Goal: Information Seeking & Learning: Find specific fact

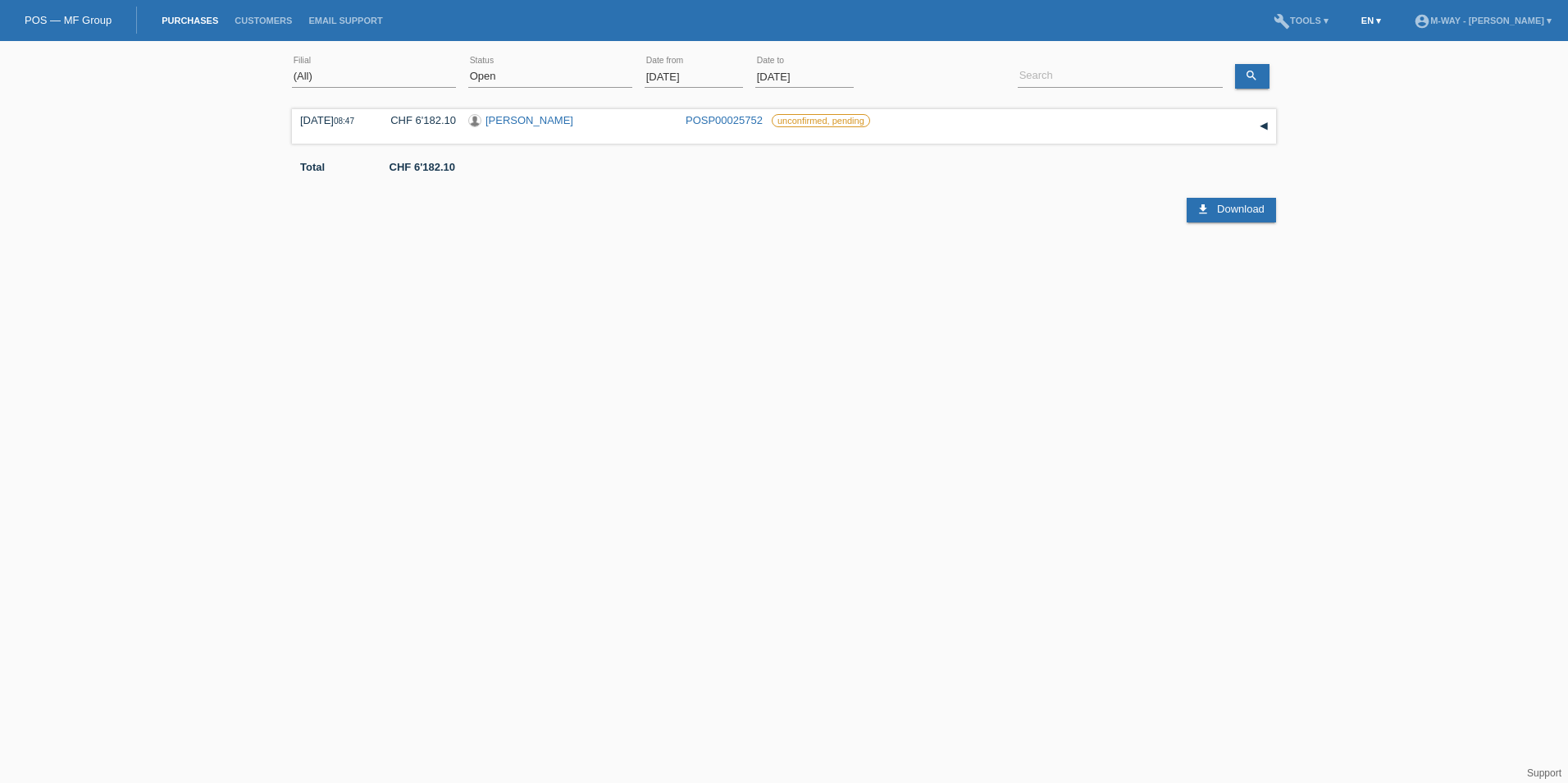
click at [1353, 17] on link "EN ▾" at bounding box center [1371, 20] width 36 height 10
click at [1274, 41] on div "Deutsch" at bounding box center [1265, 38] width 82 height 24
click at [702, 74] on input "[DATE]" at bounding box center [694, 76] width 98 height 21
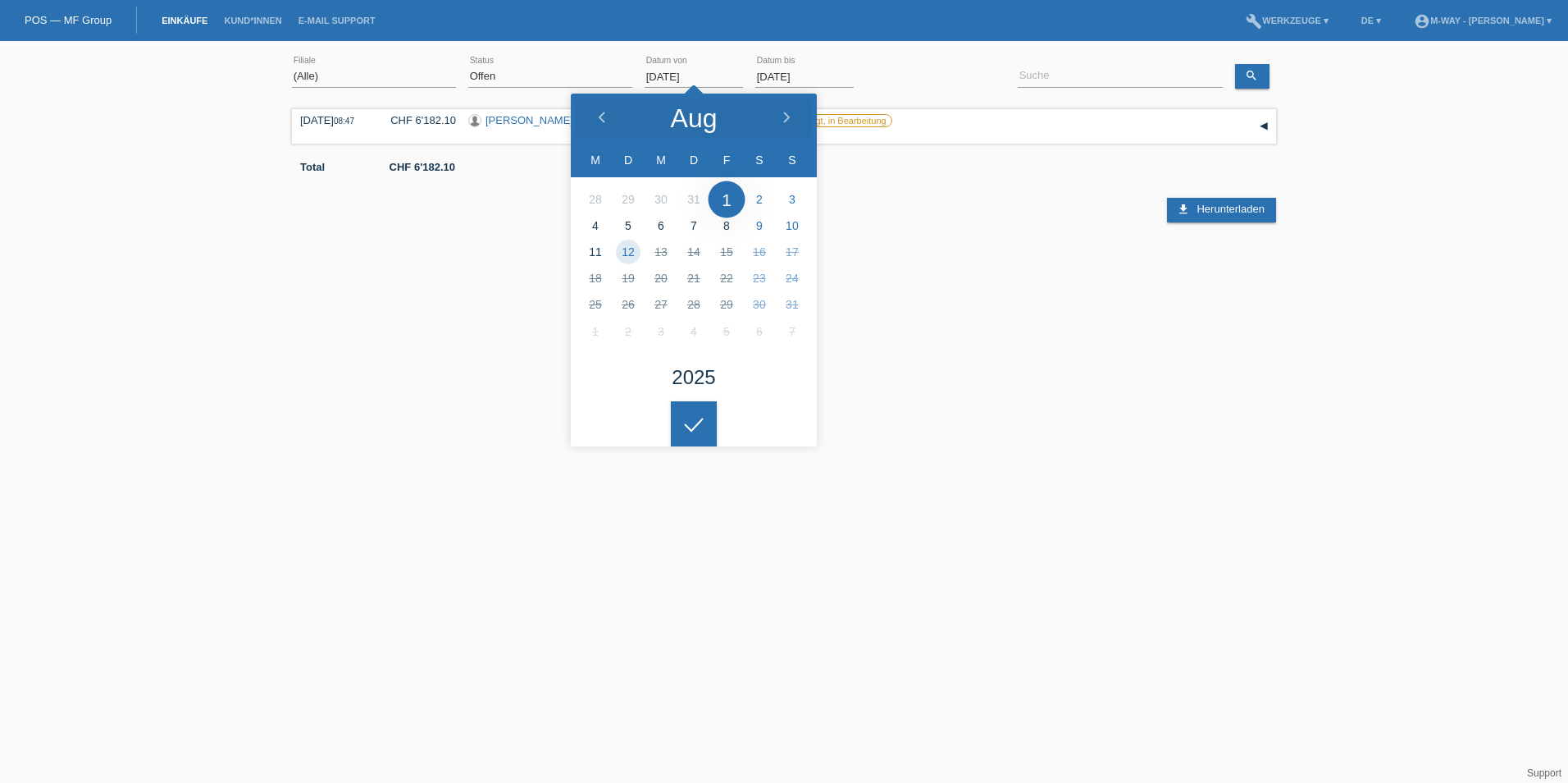
drag, startPoint x: 706, startPoint y: 72, endPoint x: 647, endPoint y: 72, distance: 59.0
click at [647, 72] on input "01.08.2025" at bounding box center [694, 76] width 98 height 21
click at [600, 117] on polyline at bounding box center [601, 117] width 5 height 10
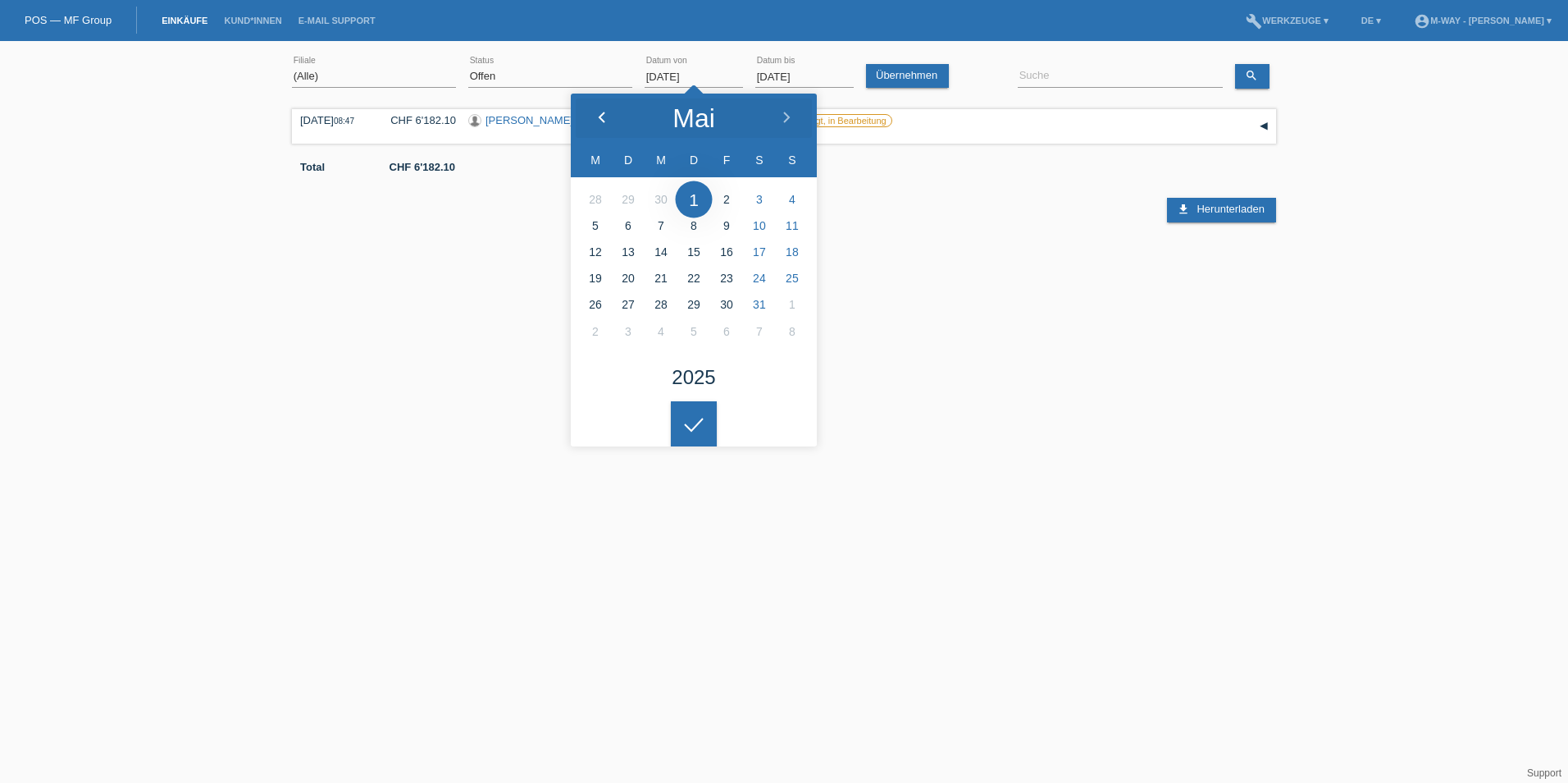
click at [600, 117] on polyline at bounding box center [601, 117] width 5 height 10
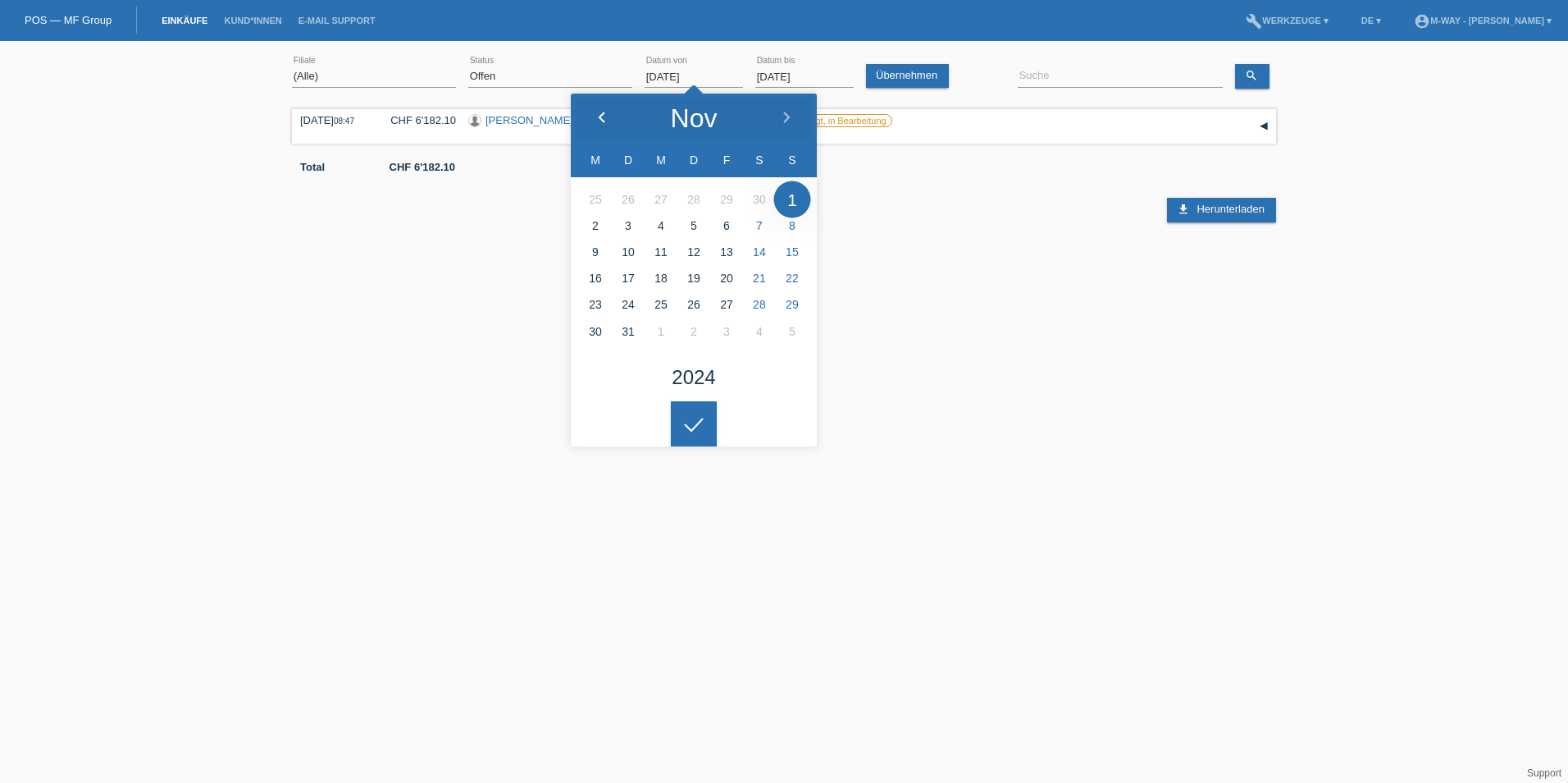
click at [600, 117] on polyline at bounding box center [601, 117] width 5 height 10
type input "29.11.2024"
click at [774, 80] on input "12.08.2025" at bounding box center [804, 76] width 98 height 21
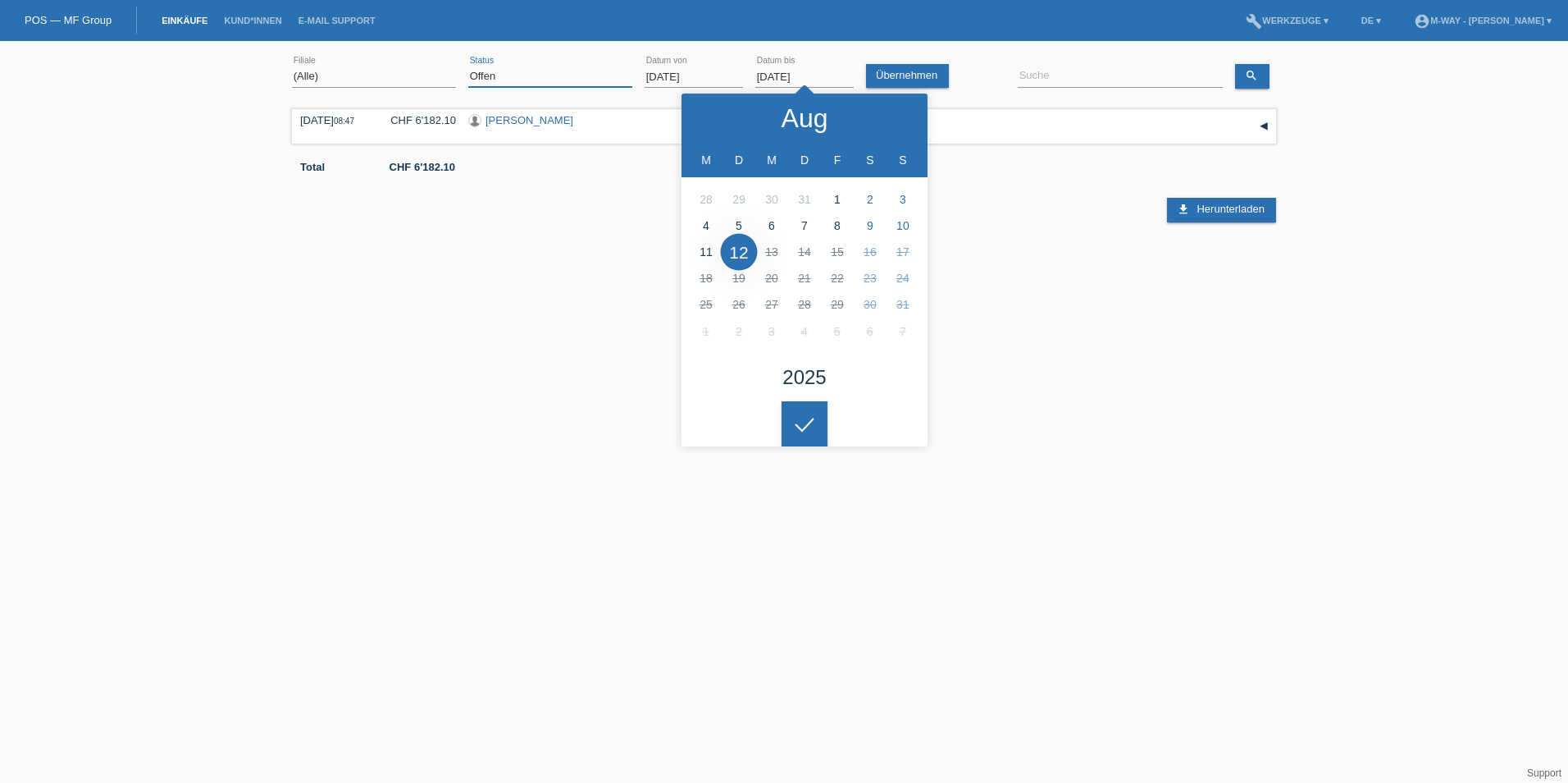
click at [548, 73] on select "(Alle) Neu Offen Zurückgewiesen Zurückgetreten / Storniert Abgeschlossen" at bounding box center [550, 76] width 164 height 20
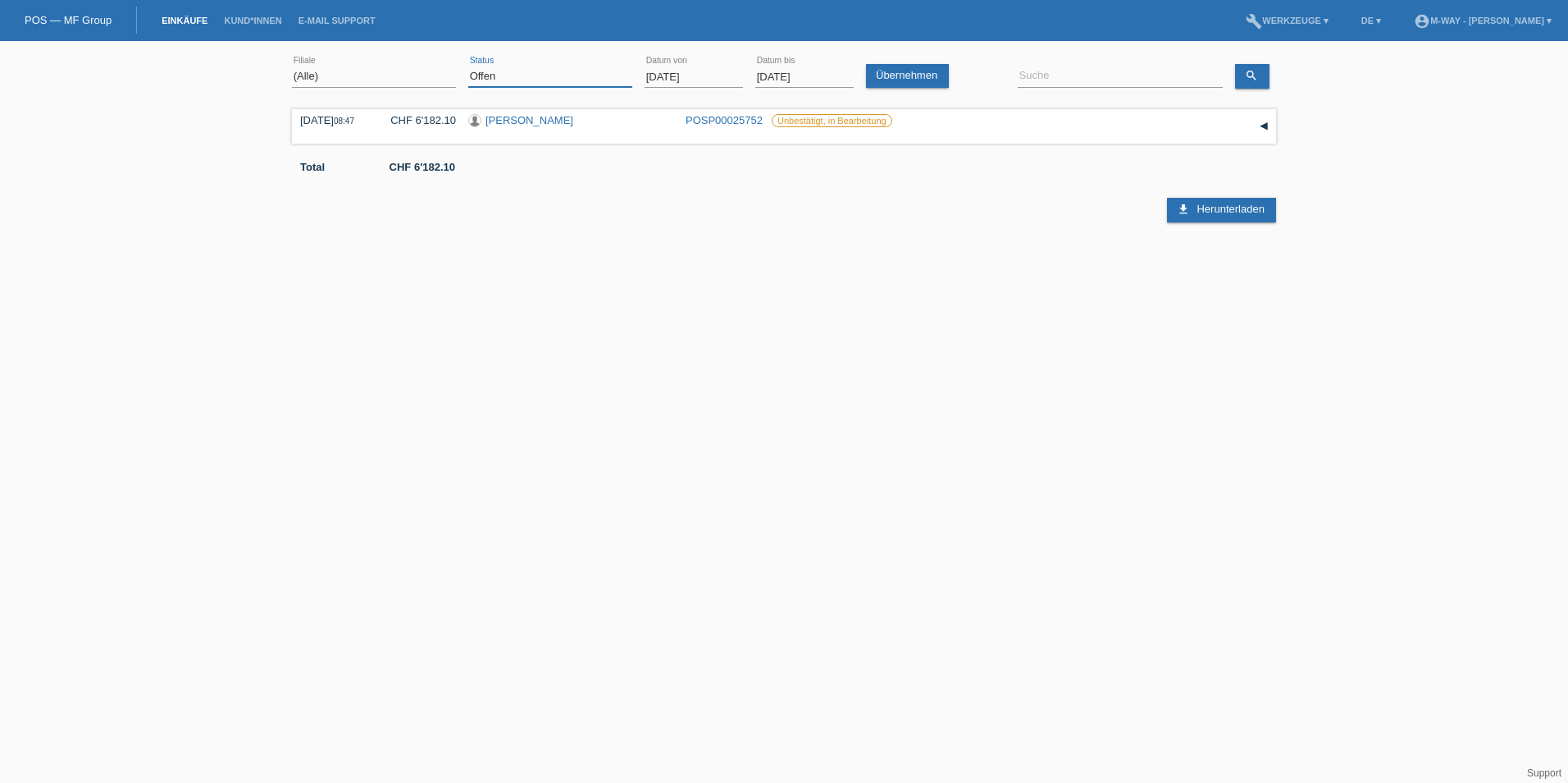
select select "ALL"
click at [468, 66] on select "(Alle) Neu Offen Zurückgewiesen Zurückgetreten / Storniert Abgeschlossen" at bounding box center [550, 76] width 164 height 20
click at [910, 76] on link "Übernehmen" at bounding box center [907, 76] width 83 height 24
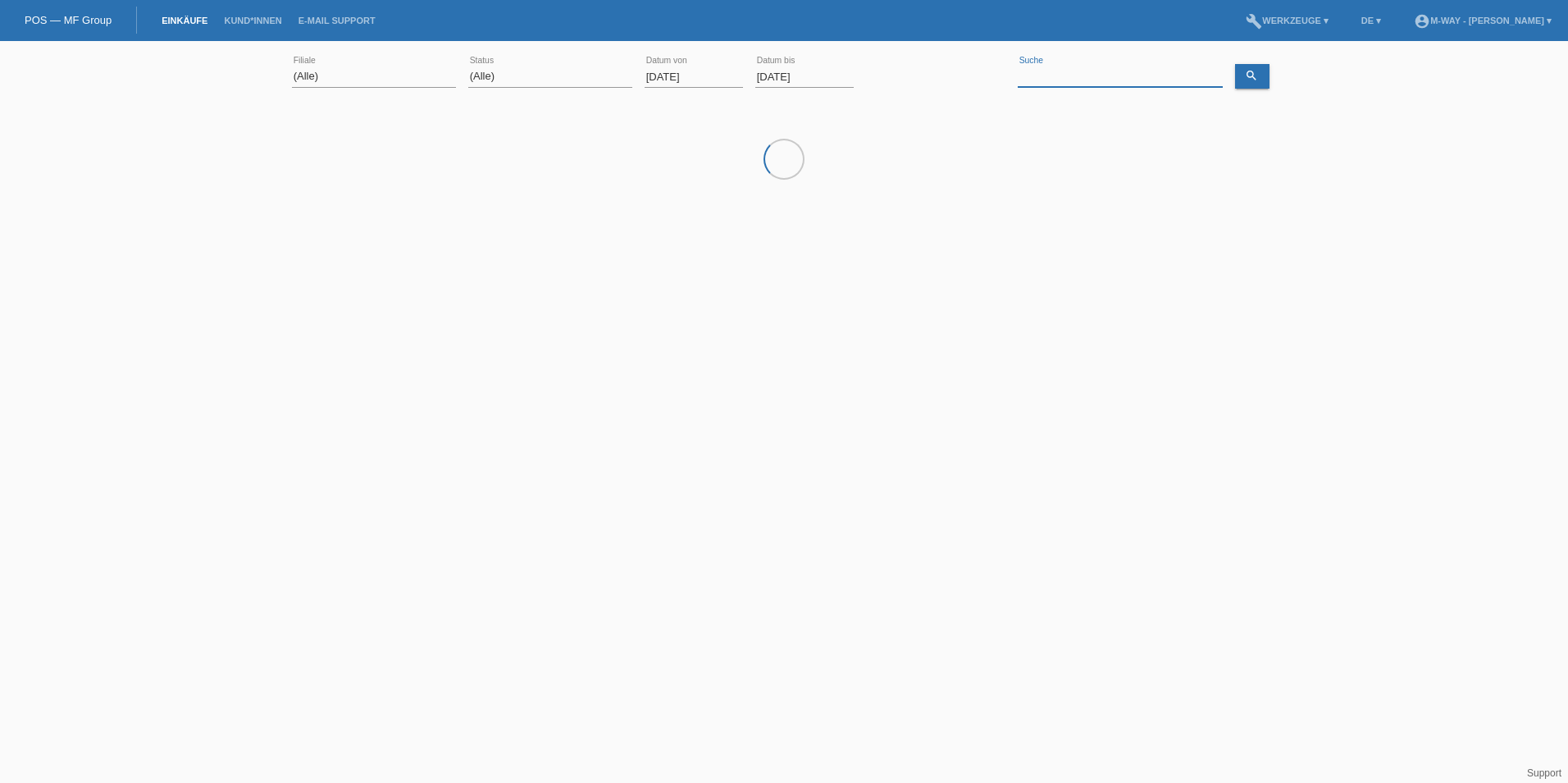
click at [1151, 82] on input at bounding box center [1120, 76] width 205 height 21
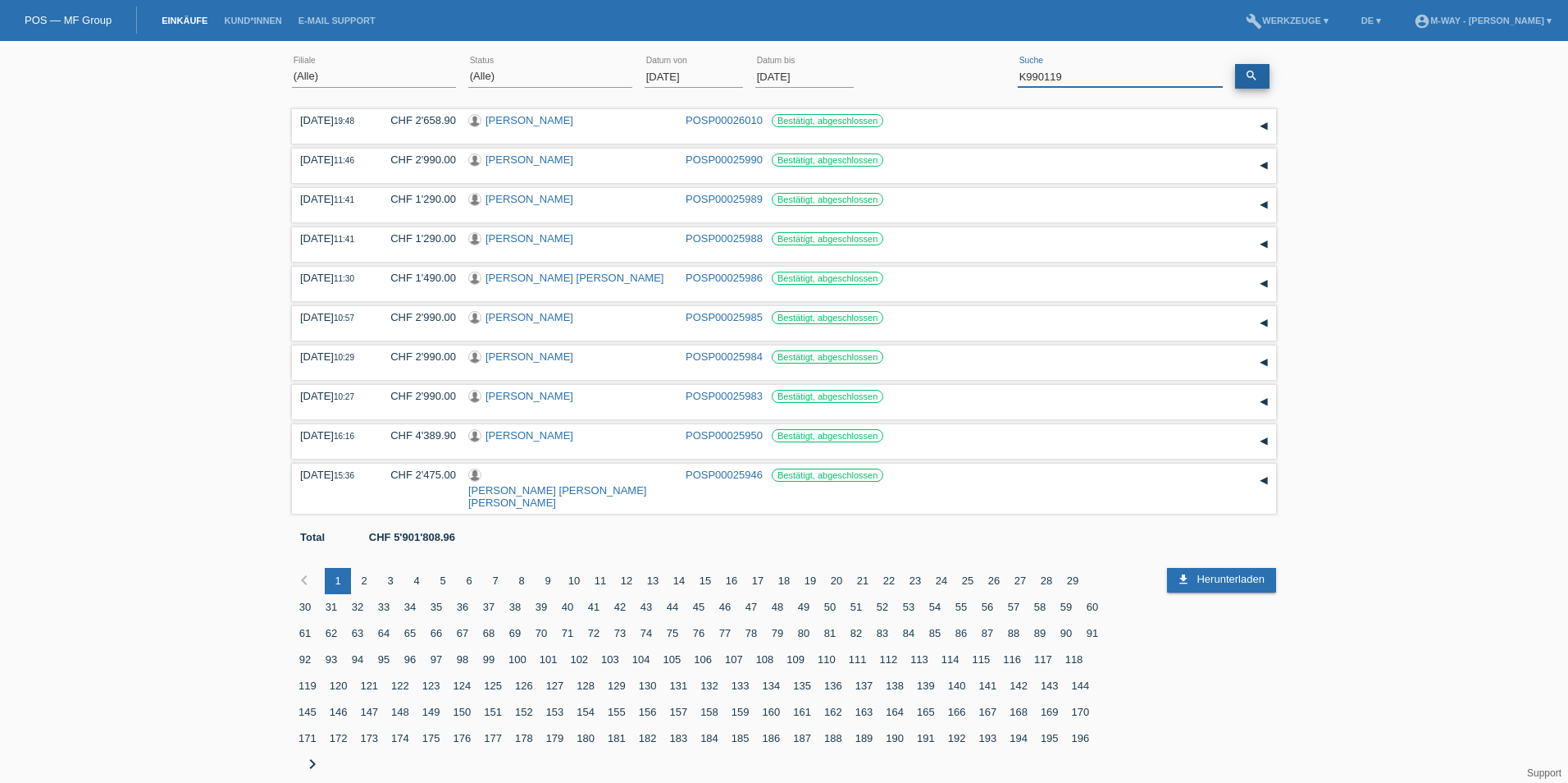
type input "K990119"
click at [1259, 77] on link "search" at bounding box center [1252, 76] width 34 height 24
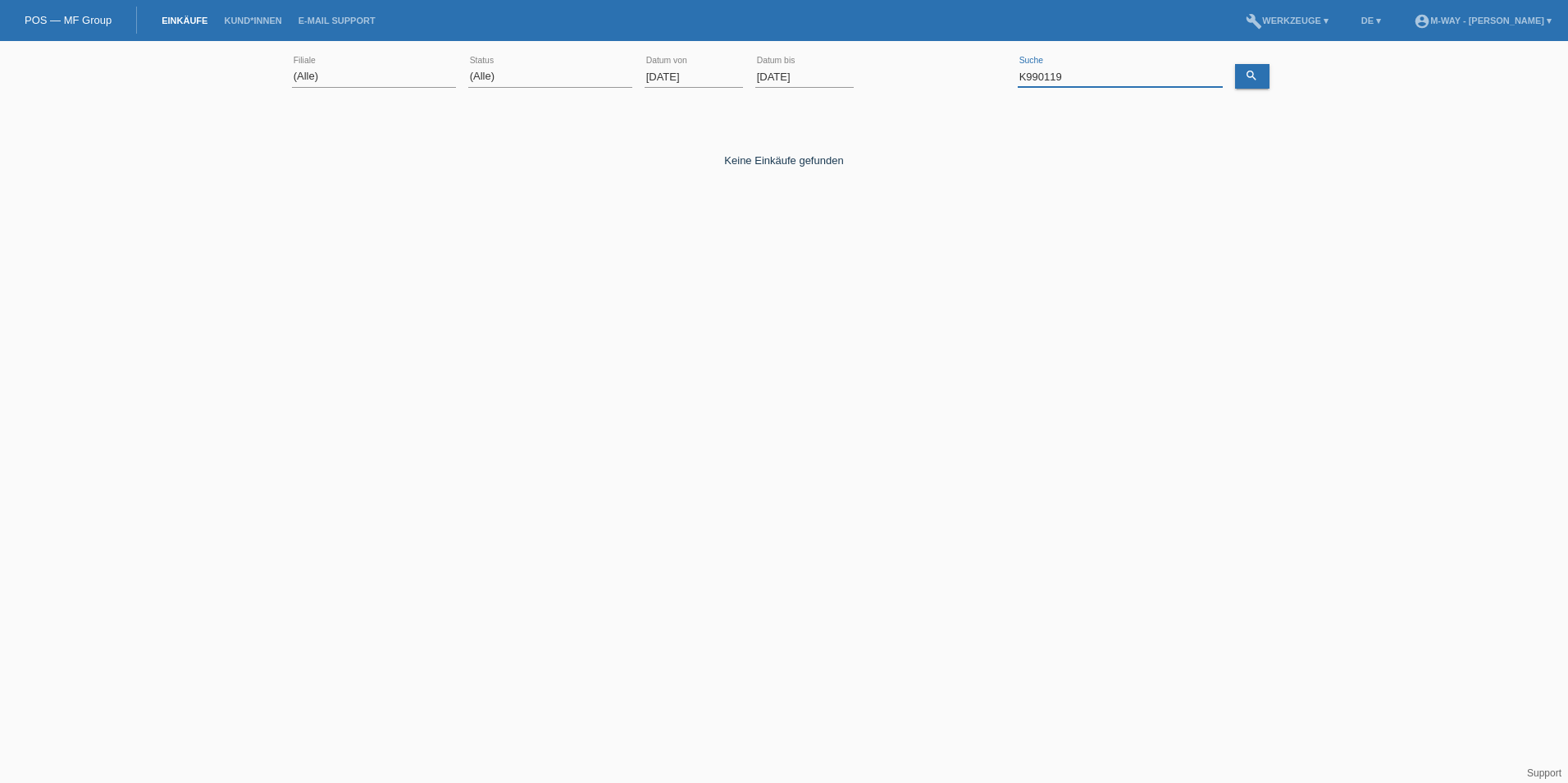
click at [1157, 74] on input "K990119" at bounding box center [1120, 76] width 205 height 21
drag, startPoint x: 1157, startPoint y: 74, endPoint x: 959, endPoint y: 75, distance: 198.0
click at [959, 75] on div "(Alle) Aarau Alexand'Ro Edouard'O Passion Vélo SàRL Basel Bern City Bern Expo B…" at bounding box center [784, 76] width 984 height 55
click at [1252, 76] on icon "search" at bounding box center [1251, 75] width 13 height 13
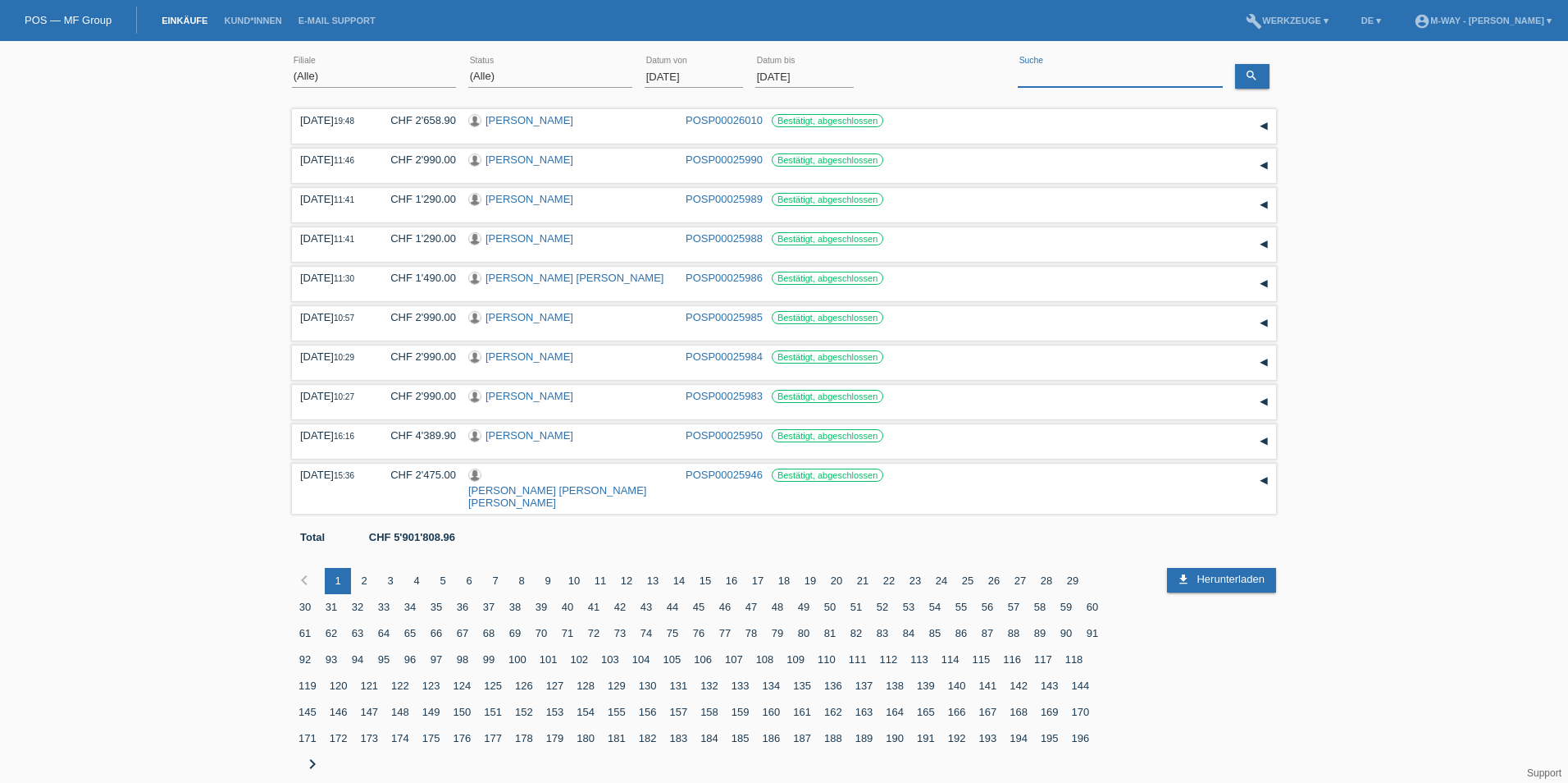
click at [1045, 72] on input at bounding box center [1120, 76] width 205 height 21
type input "rim saad"
click at [1245, 73] on icon "search" at bounding box center [1251, 75] width 13 height 13
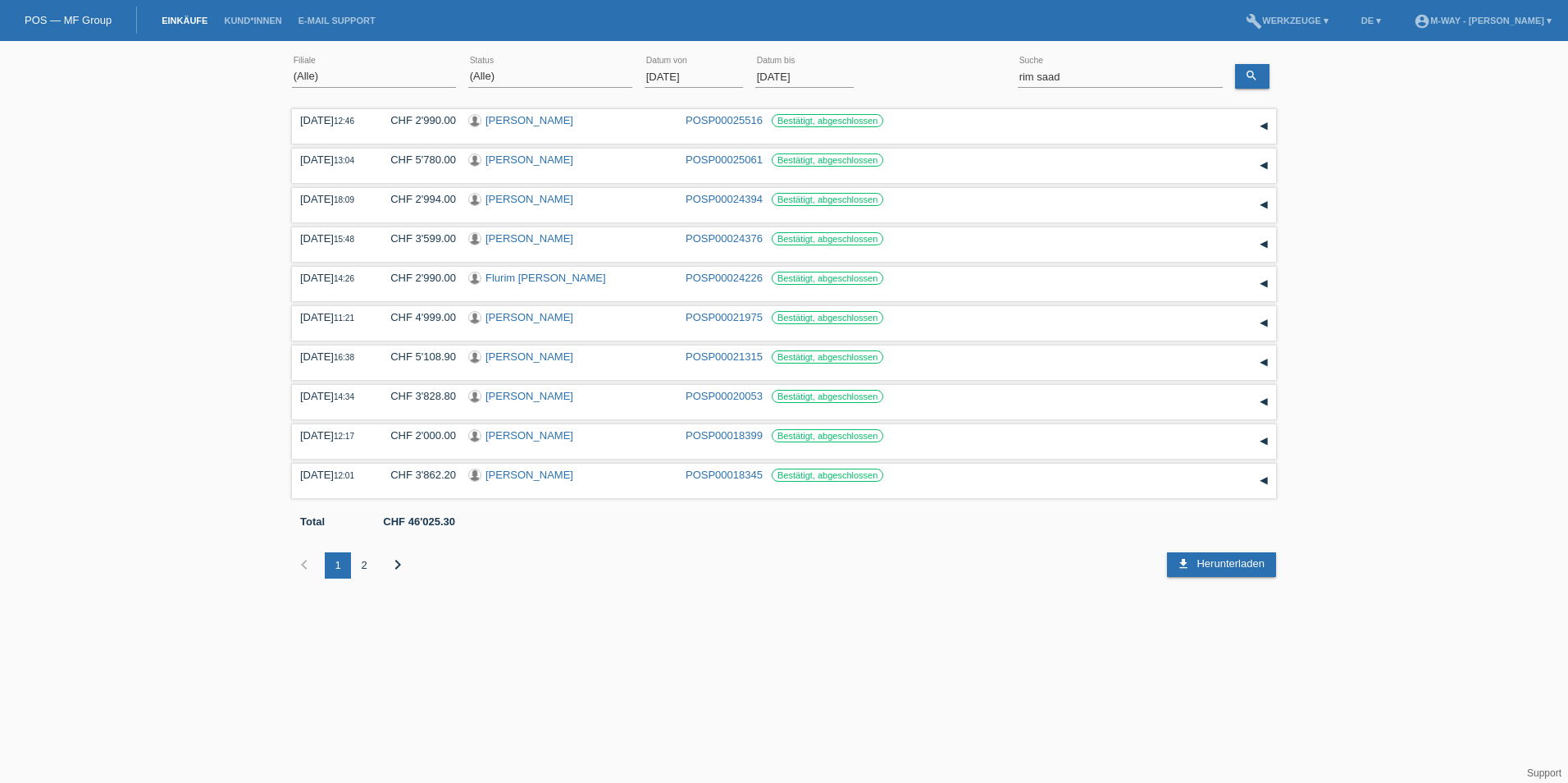
click at [363, 566] on div "2" at bounding box center [364, 564] width 26 height 26
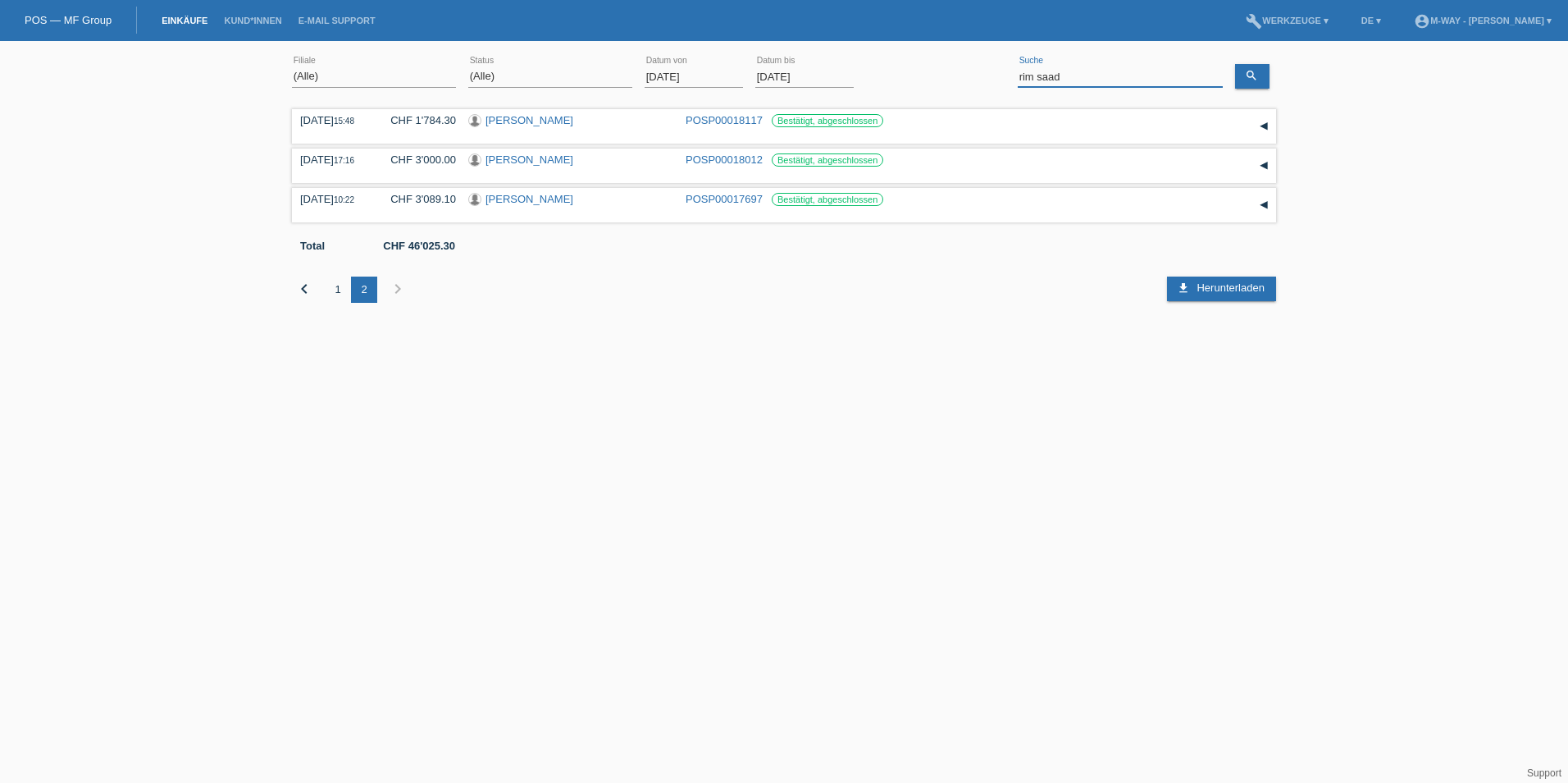
click at [1081, 82] on input "rim saad" at bounding box center [1120, 76] width 205 height 21
drag, startPoint x: 1013, startPoint y: 75, endPoint x: 979, endPoint y: 74, distance: 34.0
click at [979, 74] on div "(Alle) Aarau Alexand'Ro Edouard'O Passion Vélo SàRL Basel Bern City Bern Expo B…" at bounding box center [784, 76] width 984 height 55
click at [411, 75] on select "(Alle) Aarau Alexand'Ro Edouard'O Passion Vélo SàRL Basel Bern City Bern Expo B…" at bounding box center [374, 76] width 164 height 20
select select "839"
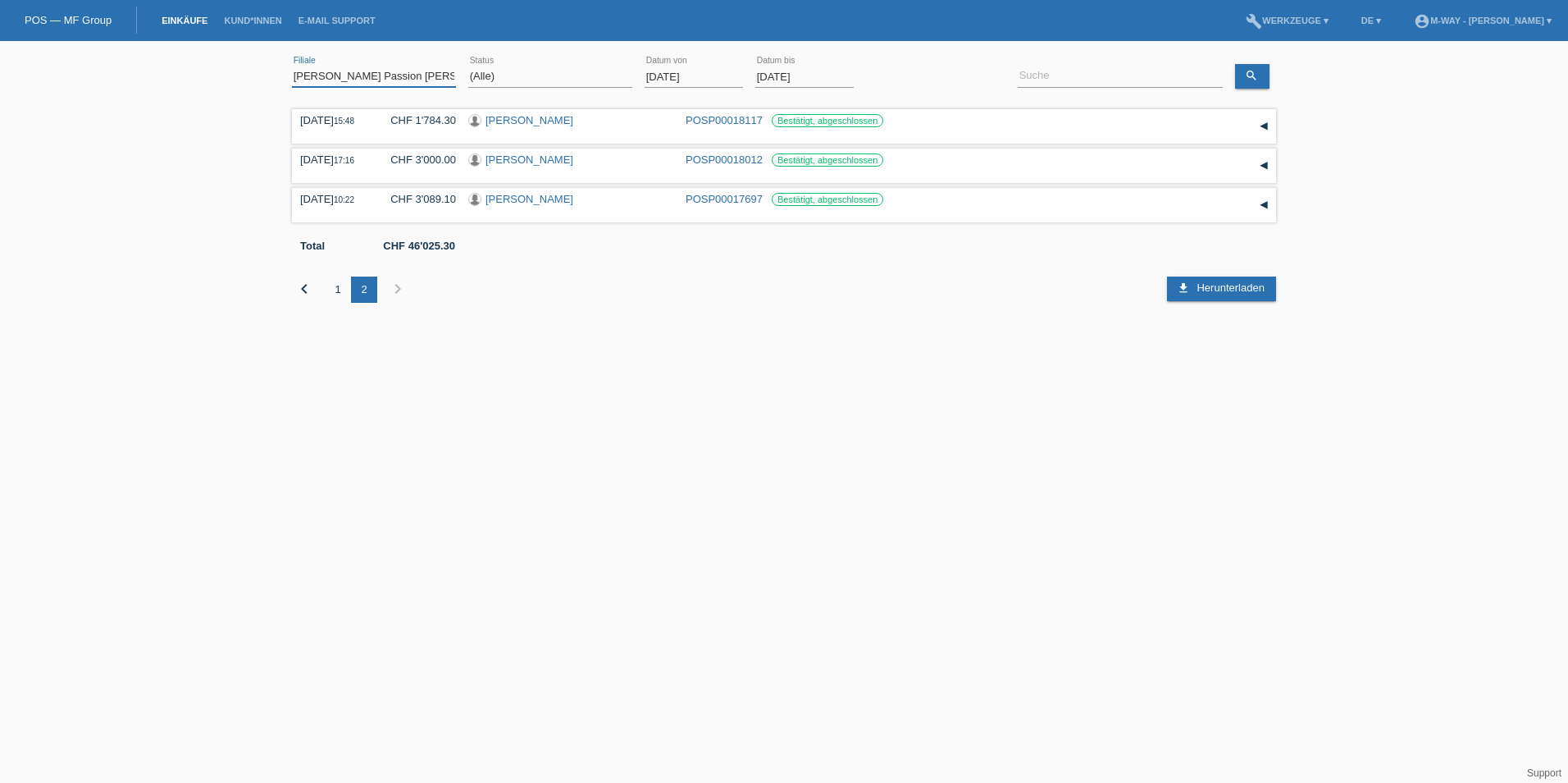
click at [292, 66] on select "(Alle) Aarau Alexand'Ro Edouard'O Passion Vélo SàRL Basel Bern City Bern Expo B…" at bounding box center [374, 76] width 164 height 20
click at [716, 75] on input "29.11.2024" at bounding box center [694, 76] width 98 height 21
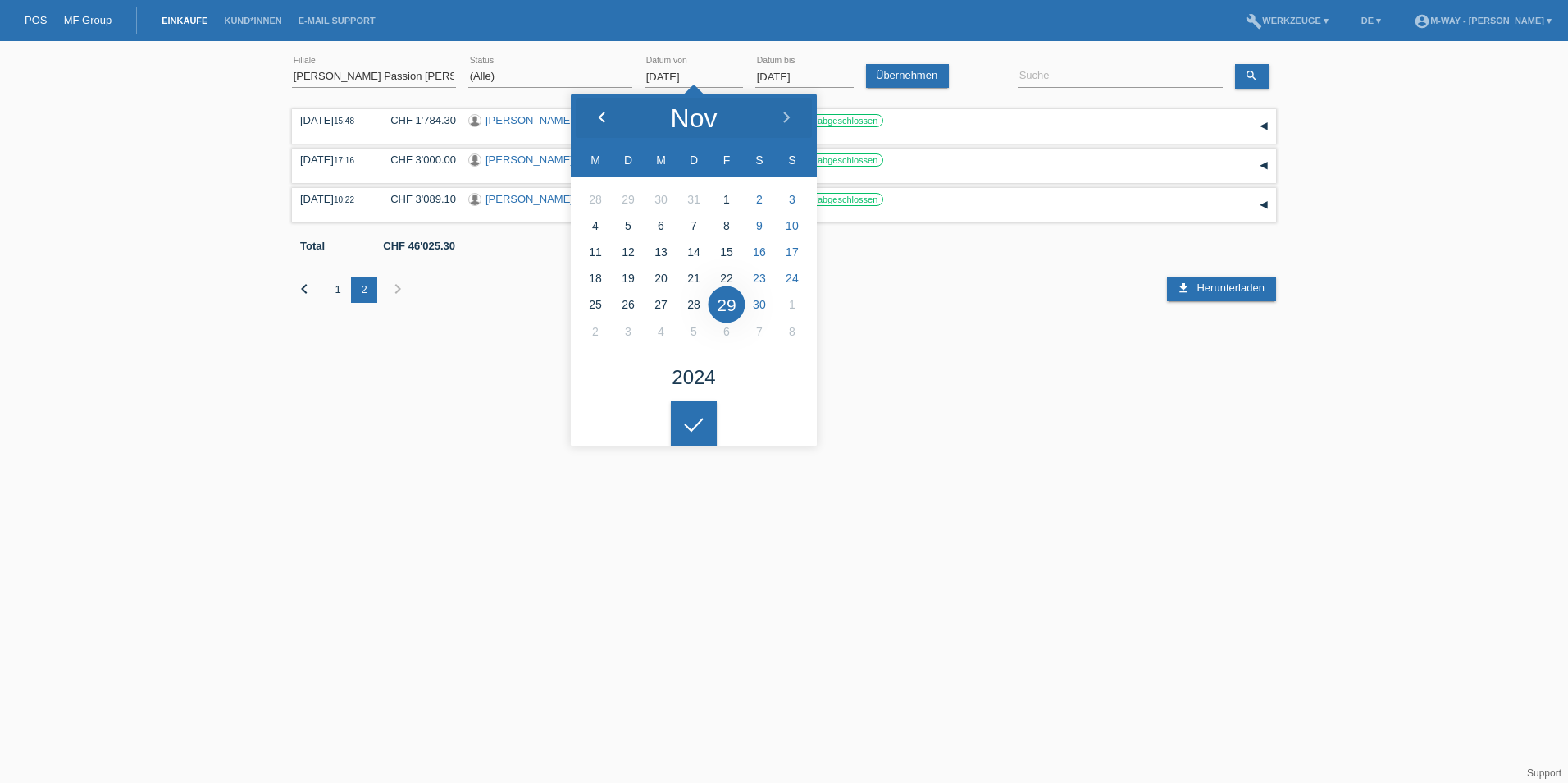
click at [593, 110] on div at bounding box center [601, 118] width 62 height 49
click at [902, 73] on link "Übernehmen" at bounding box center [907, 76] width 83 height 24
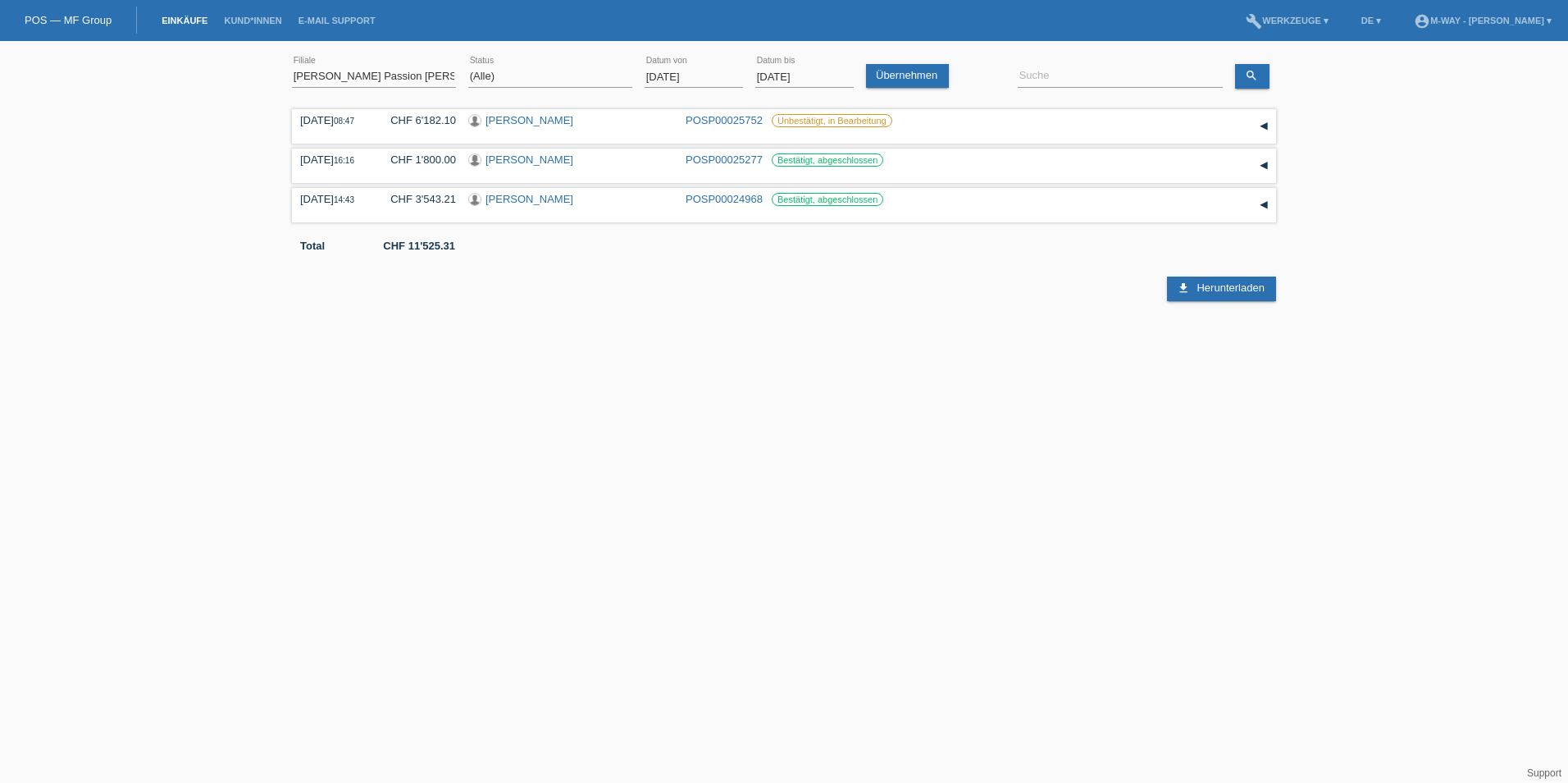
click at [696, 419] on icon at bounding box center [693, 412] width 26 height 15
click at [891, 77] on link "Übernehmen" at bounding box center [907, 76] width 83 height 24
click at [688, 78] on input "01.10.2024" at bounding box center [694, 76] width 98 height 21
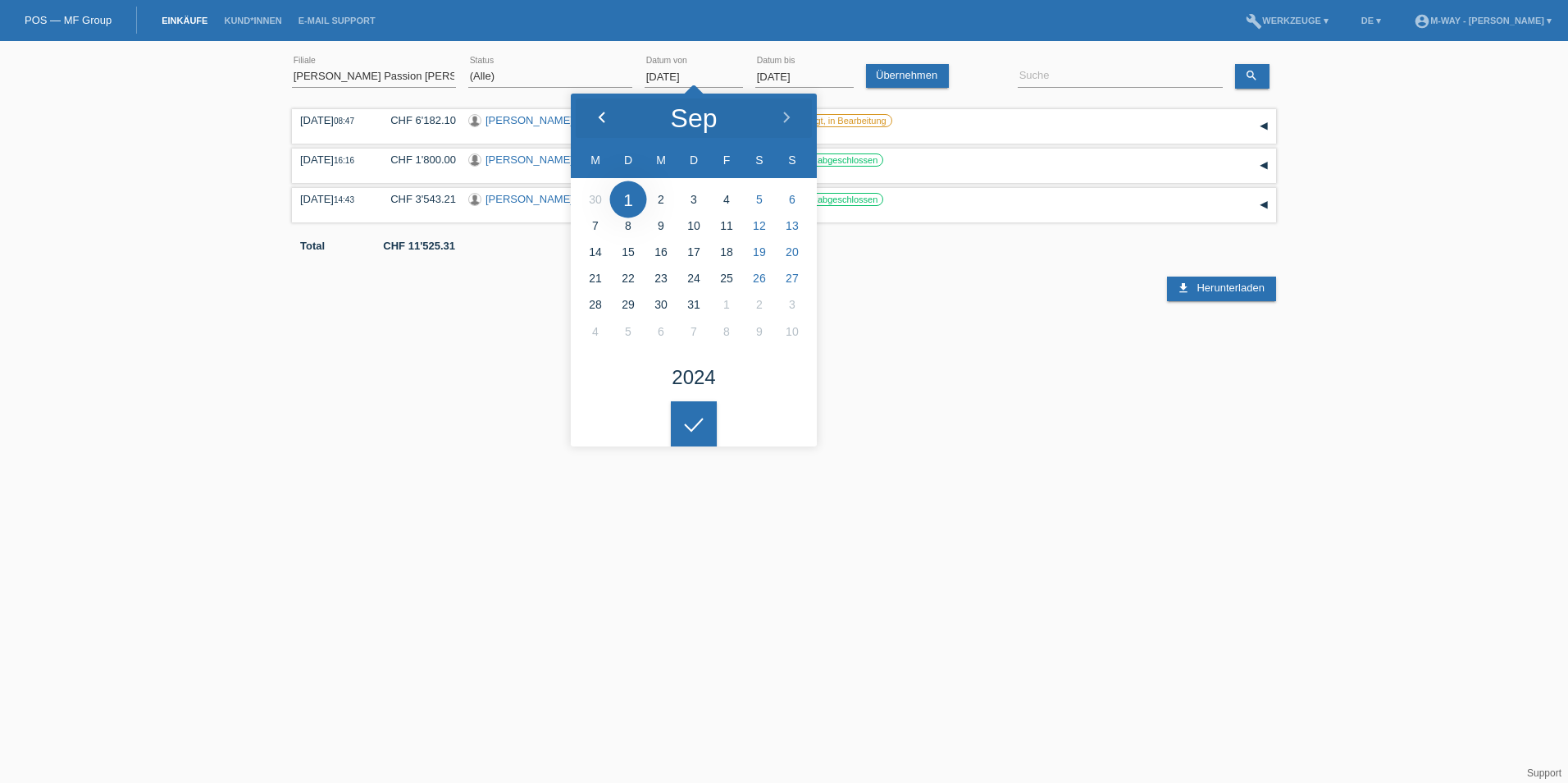
click at [598, 115] on icon at bounding box center [601, 118] width 13 height 13
type input "01.07.2024"
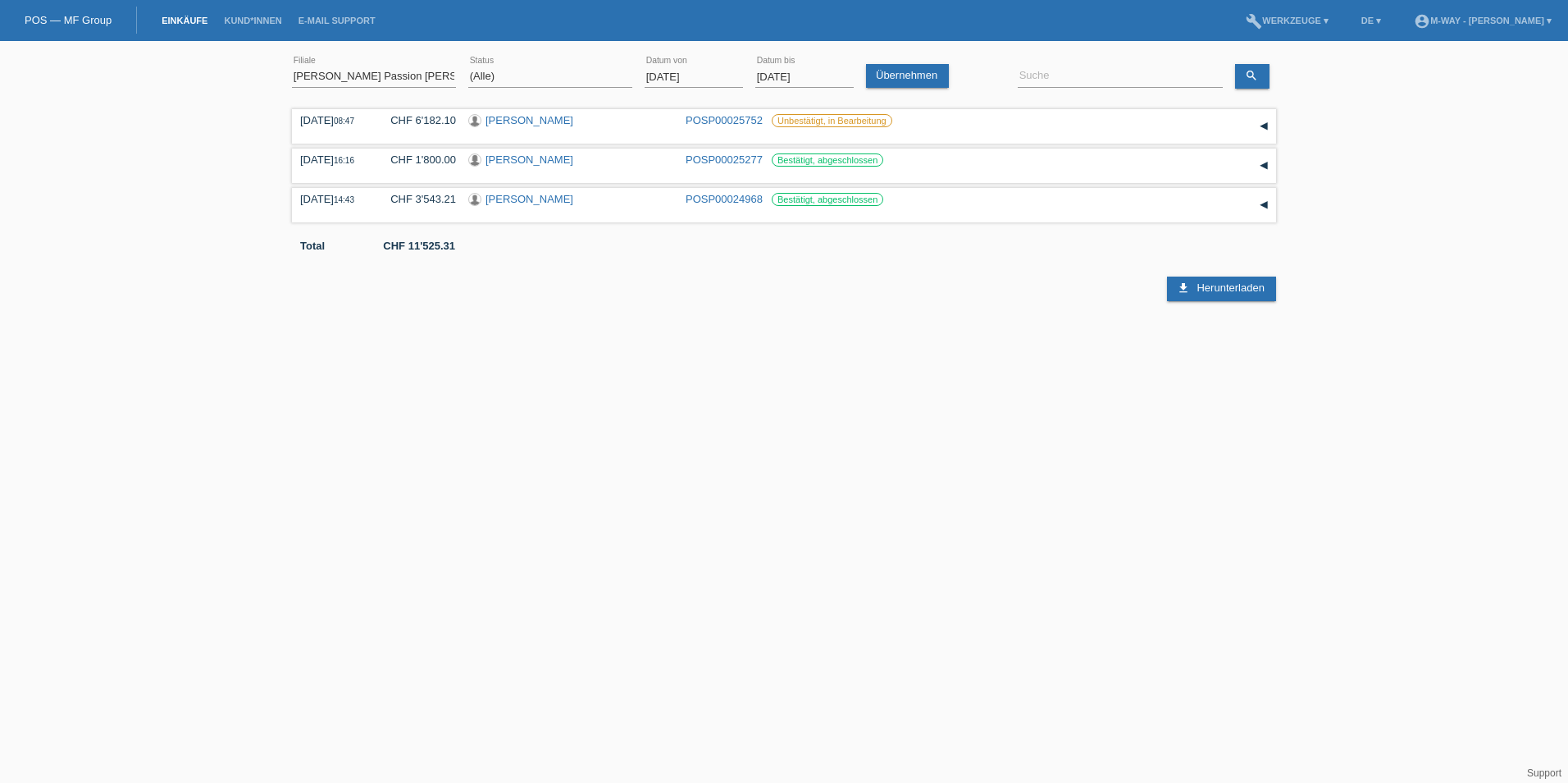
click at [694, 419] on icon at bounding box center [693, 412] width 26 height 15
click at [907, 82] on link "Übernehmen" at bounding box center [907, 76] width 83 height 24
click at [393, 74] on select "(Alle) Aarau Alexand'Ro Edouard'O Passion Vélo SàRL Basel Bern City Bern Expo B…" at bounding box center [374, 76] width 164 height 20
select select "147"
click at [292, 66] on select "(Alle) Aarau Alexand'Ro Edouard'O Passion Vélo SàRL Basel Bern City Bern Expo B…" at bounding box center [374, 76] width 164 height 20
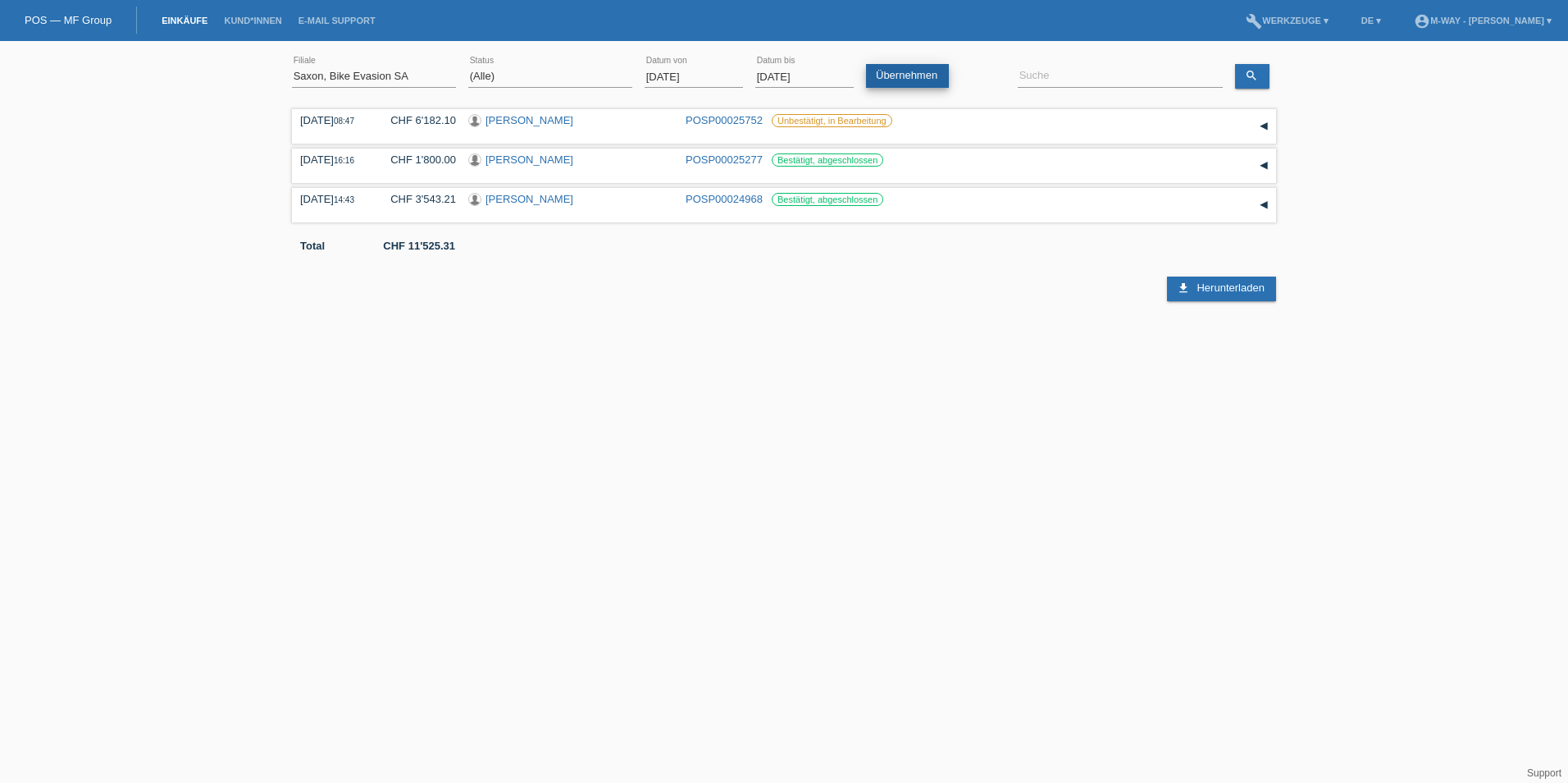
click at [914, 77] on link "Übernehmen" at bounding box center [907, 76] width 83 height 24
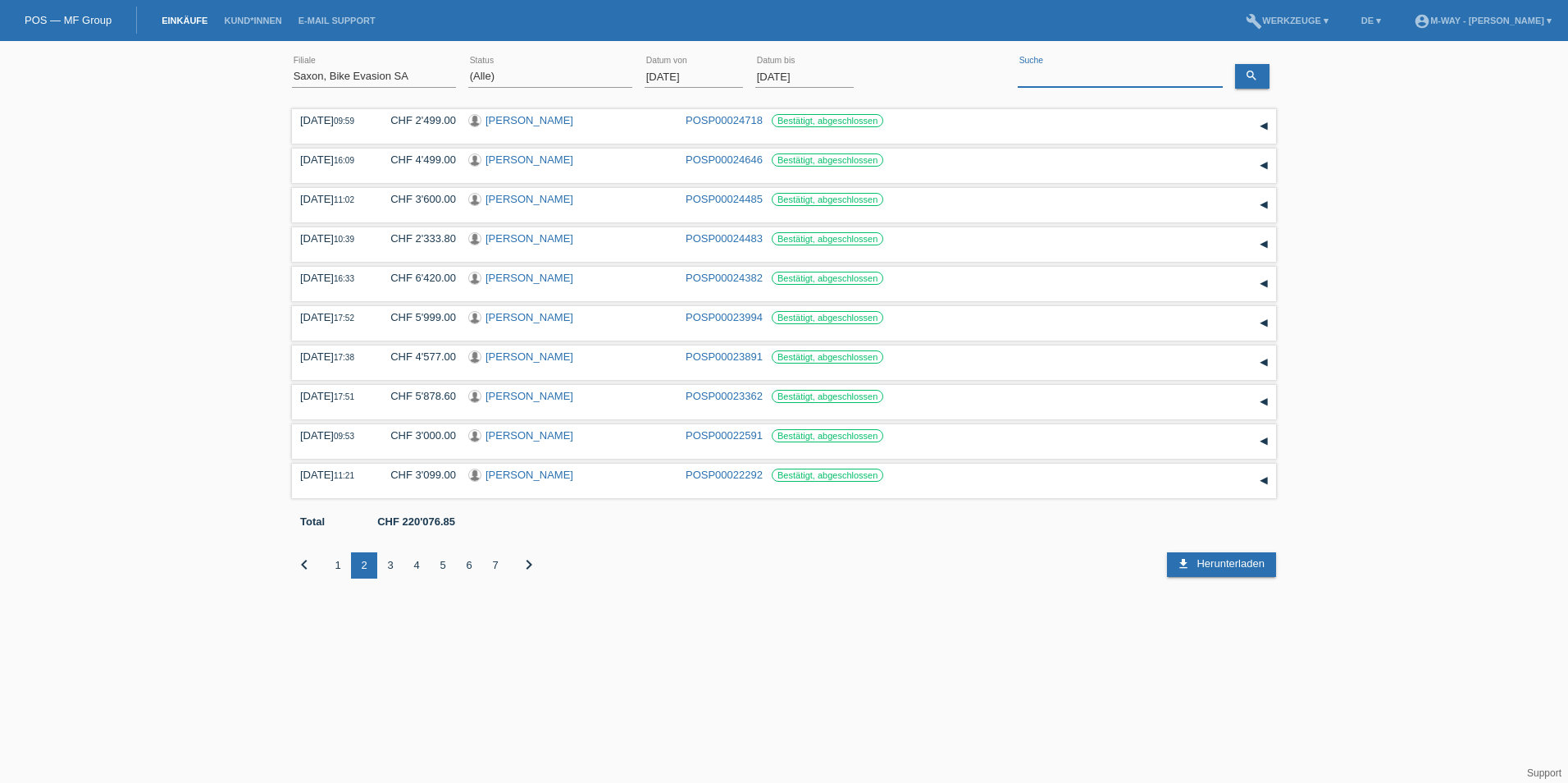
click at [1084, 83] on input at bounding box center [1120, 76] width 205 height 21
type input "rim"
click at [1244, 81] on icon "search" at bounding box center [1251, 75] width 13 height 13
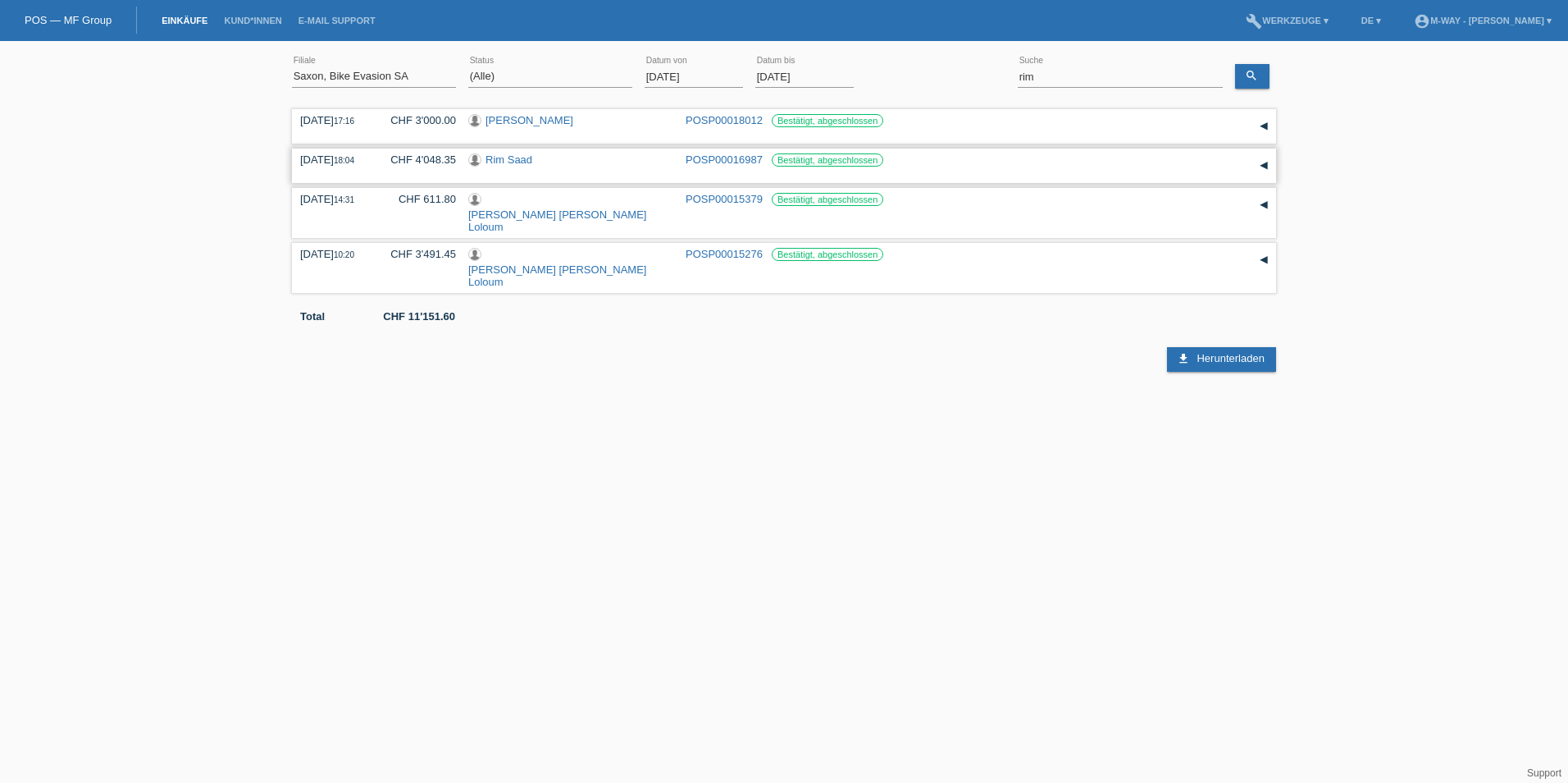
click at [519, 158] on link "Rim Saad" at bounding box center [509, 160] width 47 height 13
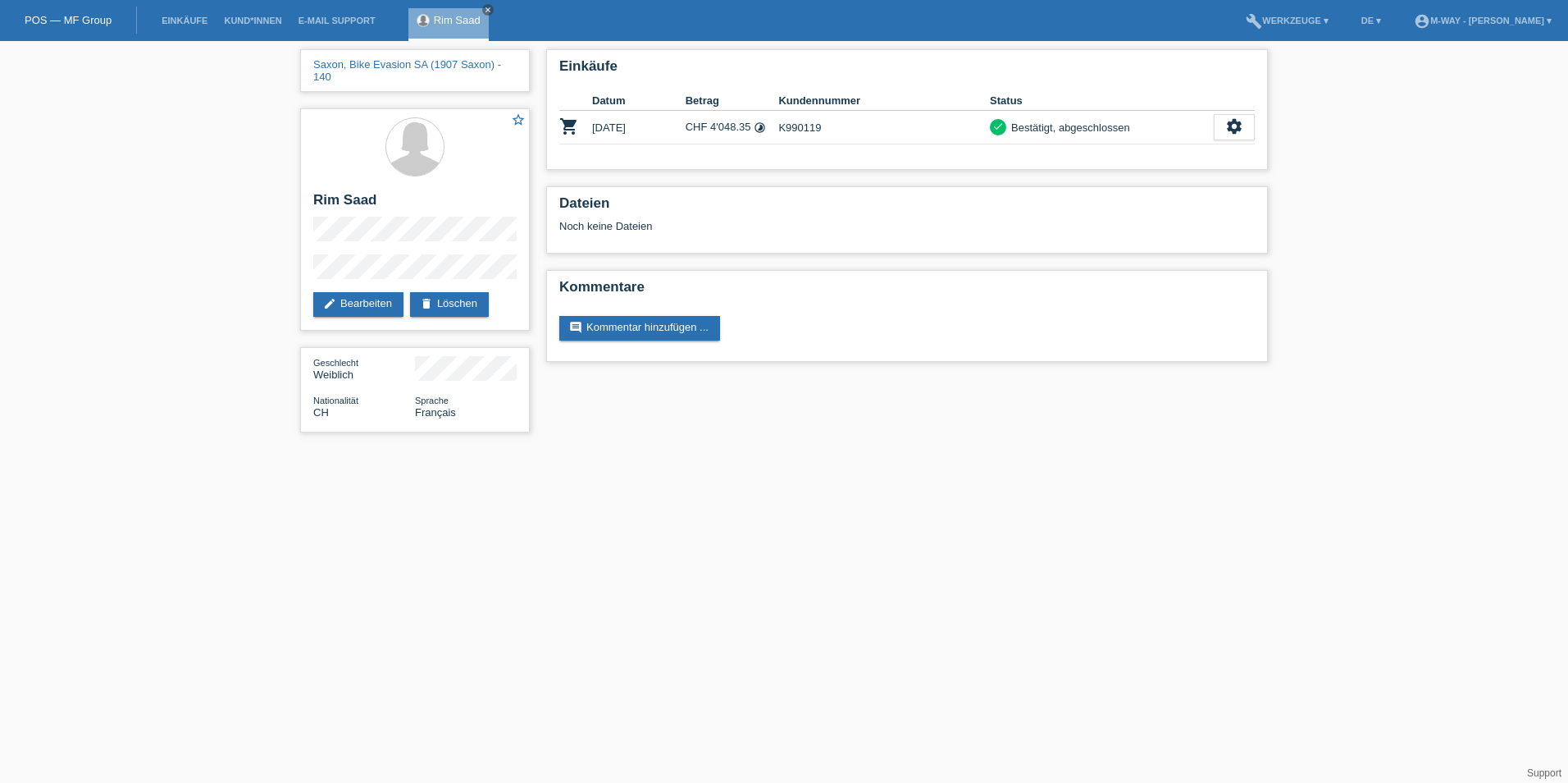
click at [1419, 449] on html "POS — MF Group Einkäufe Kund*innen E-Mail Support Rim Saad close menu" at bounding box center [784, 224] width 1568 height 449
